Goal: Information Seeking & Learning: Find specific fact

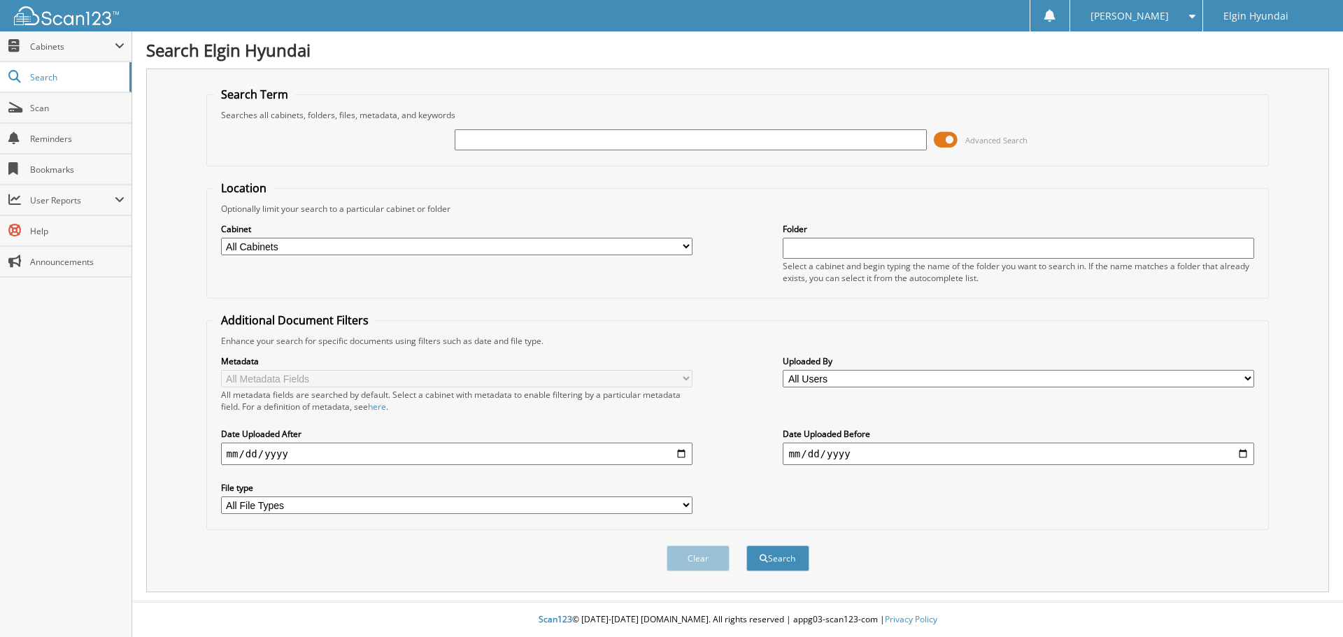
drag, startPoint x: 0, startPoint y: 0, endPoint x: 585, endPoint y: 136, distance: 600.3
click at [585, 136] on input "text" at bounding box center [690, 139] width 471 height 21
type input "h22993"
click at [746, 545] on button "Search" at bounding box center [777, 558] width 63 height 26
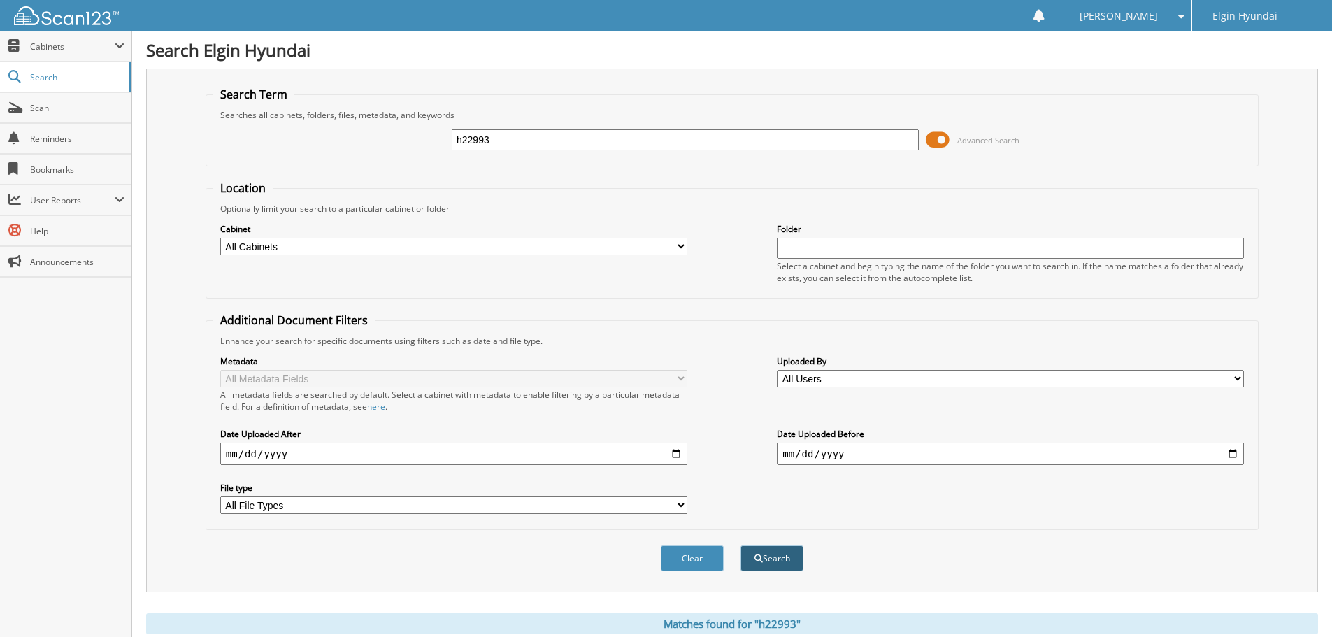
click at [797, 564] on button "Search" at bounding box center [772, 558] width 63 height 26
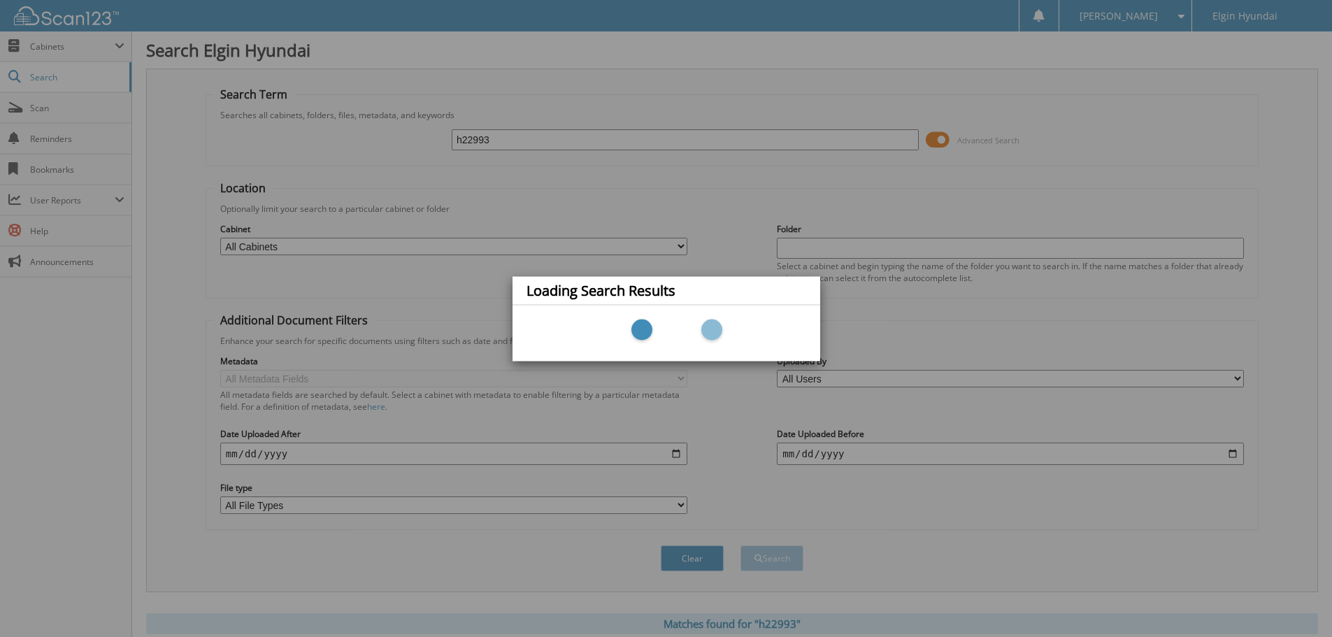
scroll to position [489, 0]
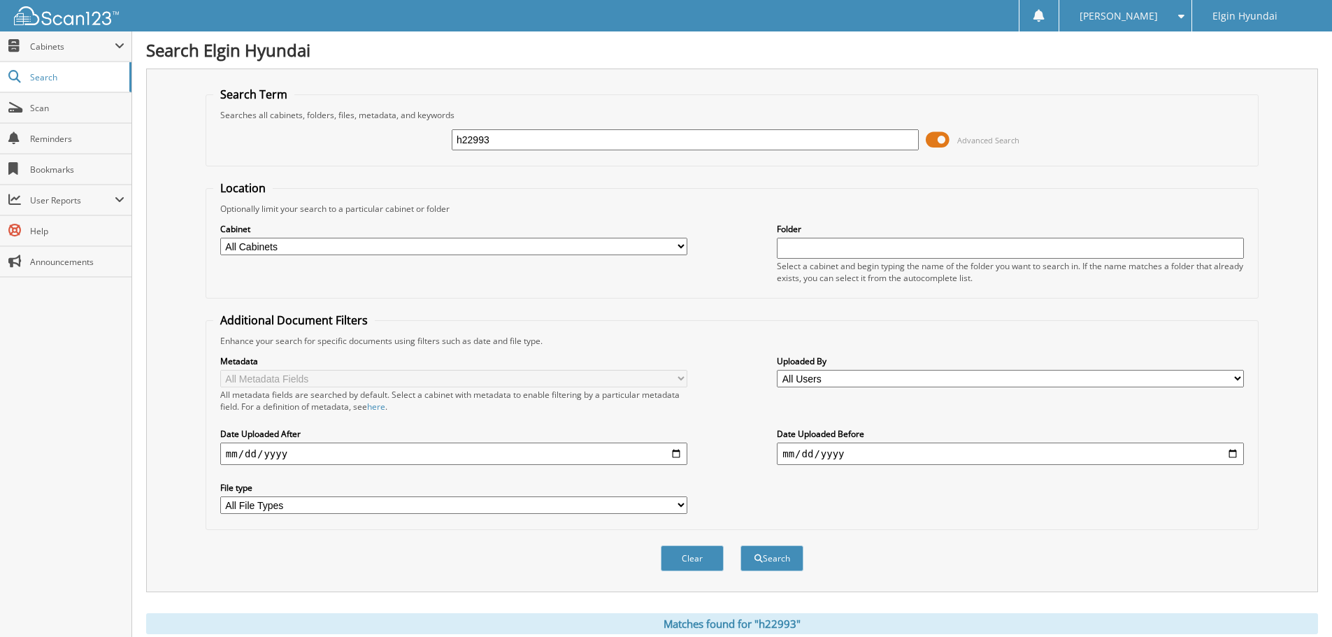
scroll to position [489, 0]
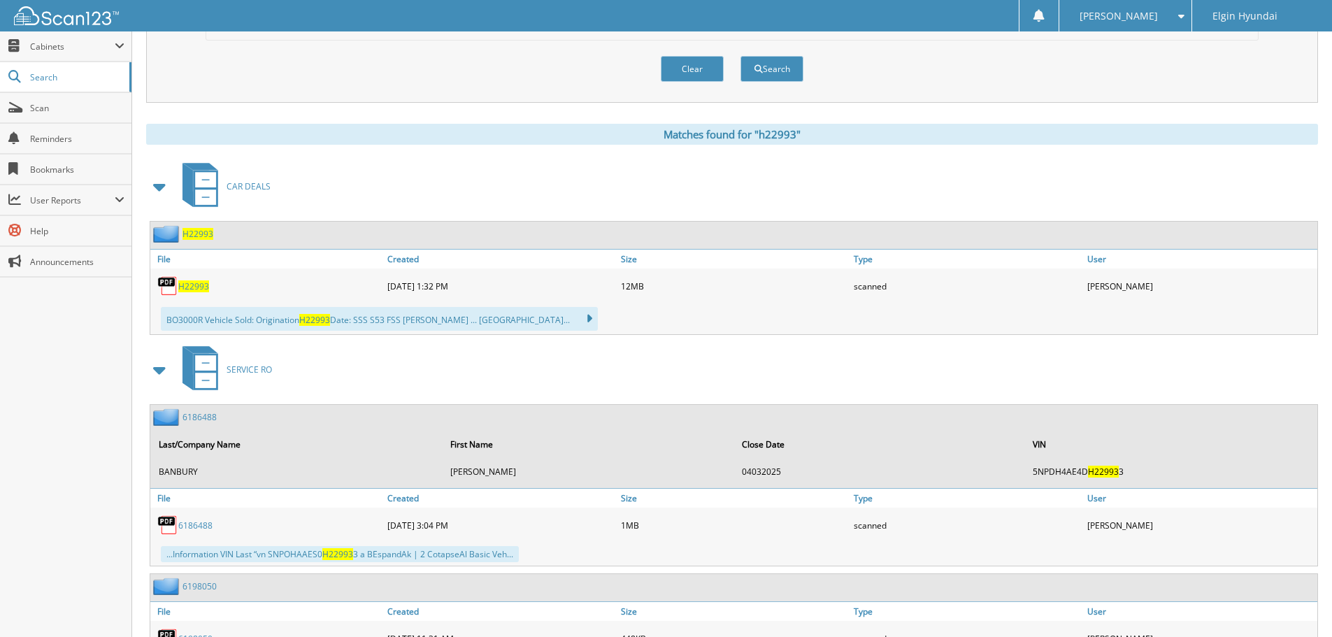
click at [199, 293] on div "H22993" at bounding box center [267, 286] width 234 height 28
click at [199, 288] on span "H22993" at bounding box center [193, 286] width 31 height 12
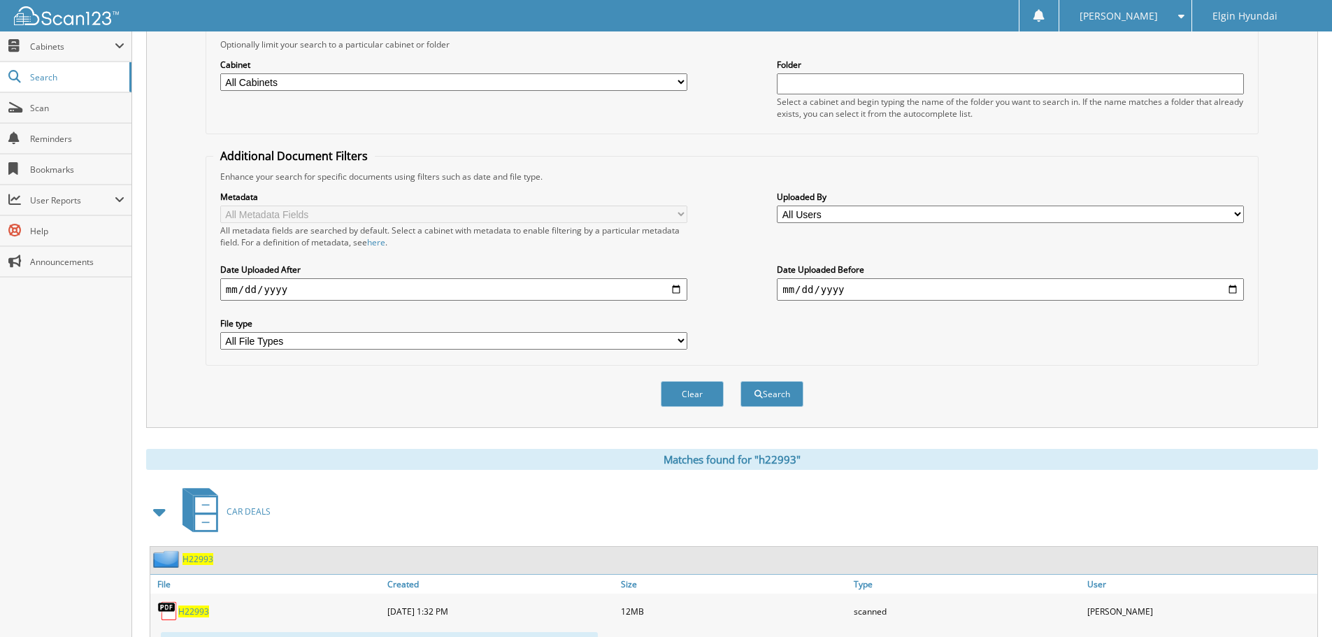
scroll to position [163, 0]
